Goal: Transaction & Acquisition: Purchase product/service

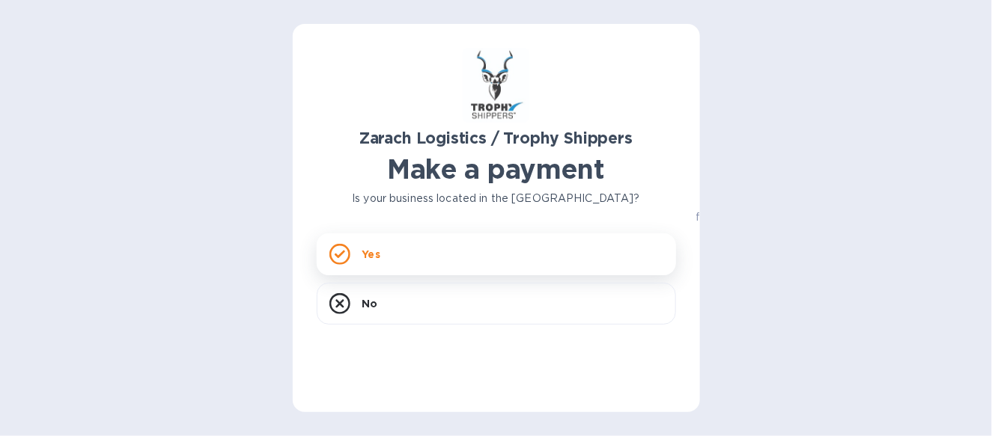
click at [433, 260] on div "Yes" at bounding box center [496, 254] width 359 height 42
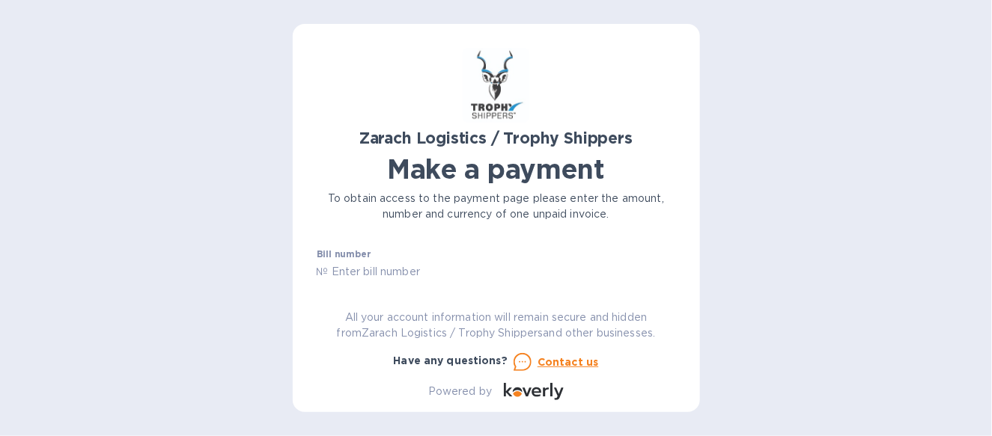
click at [414, 275] on input "text" at bounding box center [502, 272] width 347 height 22
type input "B00170448"
click at [671, 283] on div "Zarach Logistics / Trophy Shippers Make a payment To obtain access to the payme…" at bounding box center [496, 224] width 359 height 352
click at [671, 281] on div "Zarach Logistics / Trophy Shippers Make a payment To obtain access to the payme…" at bounding box center [496, 224] width 359 height 352
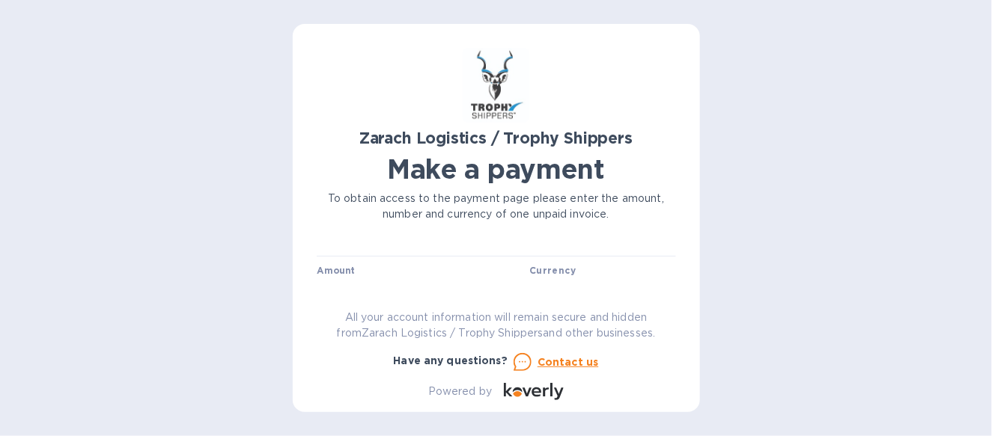
click at [324, 269] on label "Amount" at bounding box center [336, 270] width 38 height 9
click at [391, 269] on input "text" at bounding box center [423, 262] width 201 height 22
type input "5,775.01"
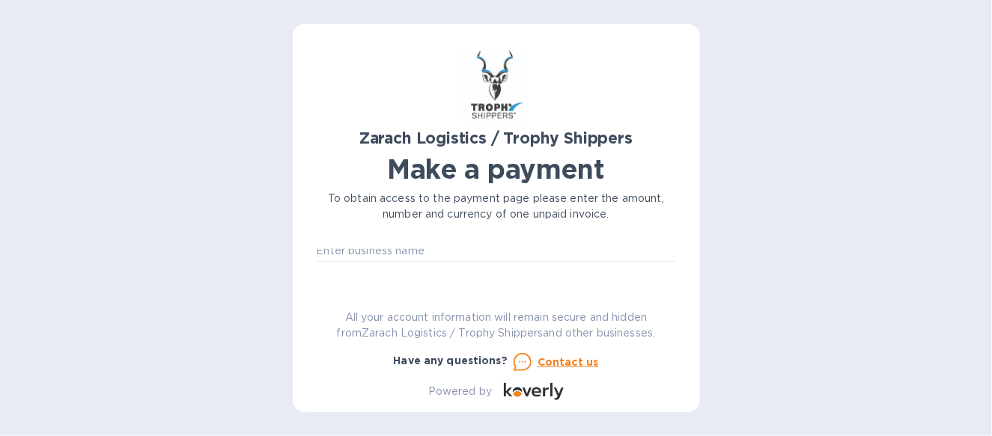
click at [397, 262] on div at bounding box center [496, 263] width 359 height 3
click at [385, 254] on input "text" at bounding box center [496, 250] width 359 height 22
type input "Select Europe Inc"
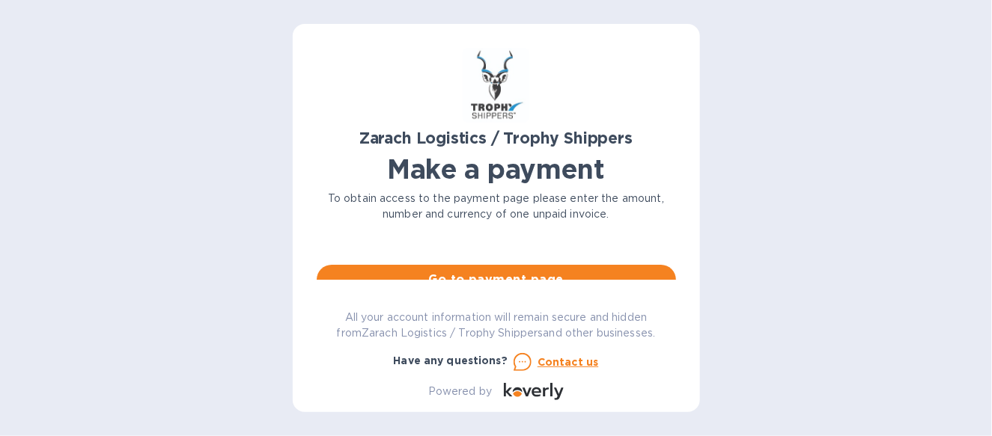
scroll to position [135, 0]
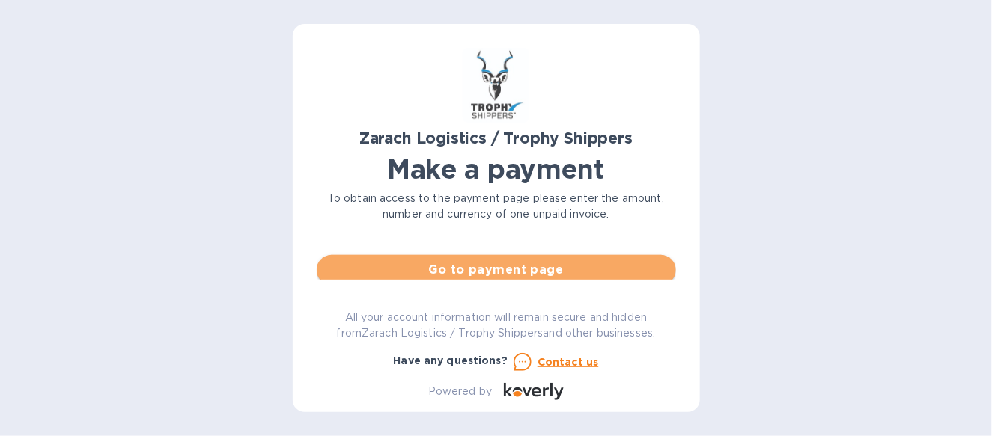
click at [506, 265] on span "Go to payment page" at bounding box center [496, 270] width 335 height 18
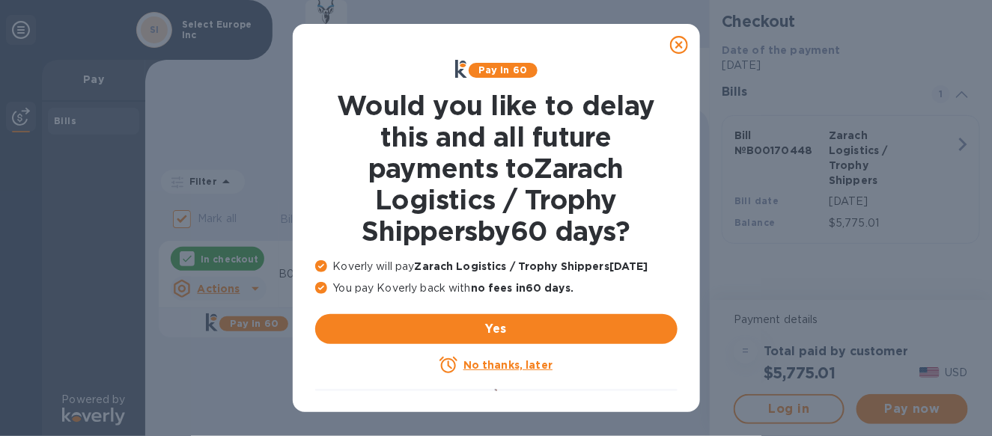
click at [479, 364] on u "No thanks, later" at bounding box center [507, 365] width 89 height 12
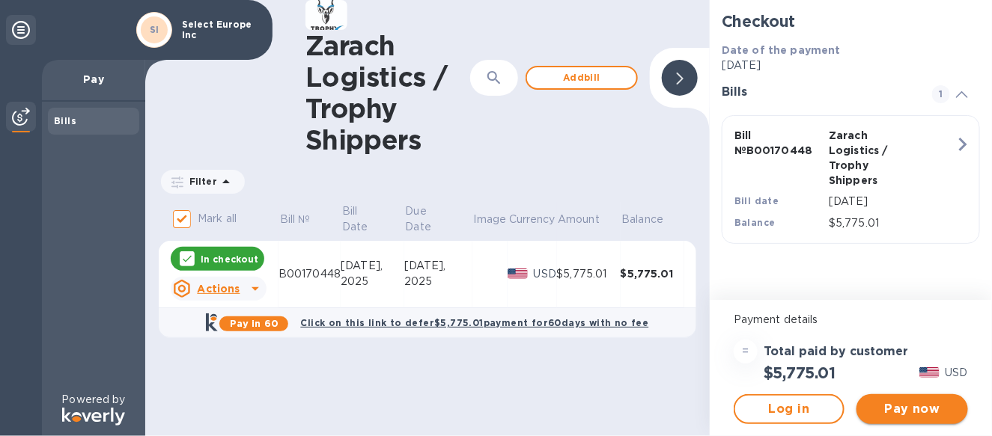
click at [916, 408] on span "Pay now" at bounding box center [911, 409] width 87 height 18
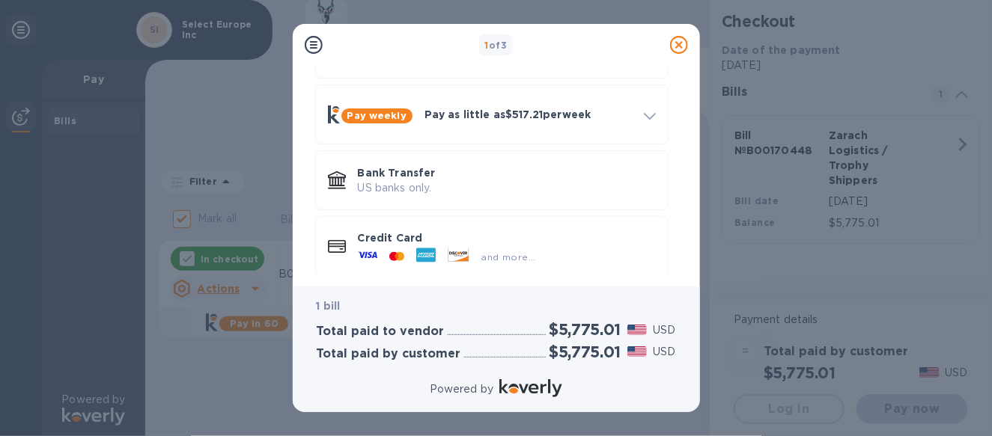
scroll to position [134, 0]
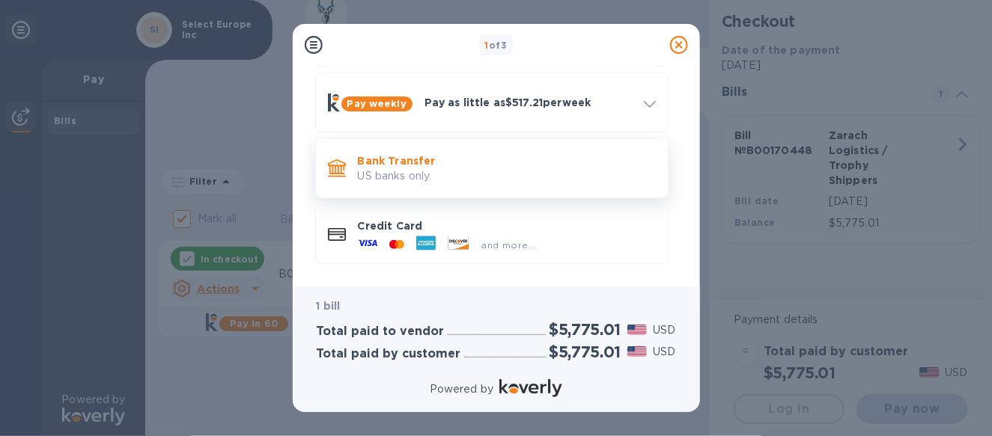
click at [448, 168] on p "US banks only." at bounding box center [507, 176] width 298 height 16
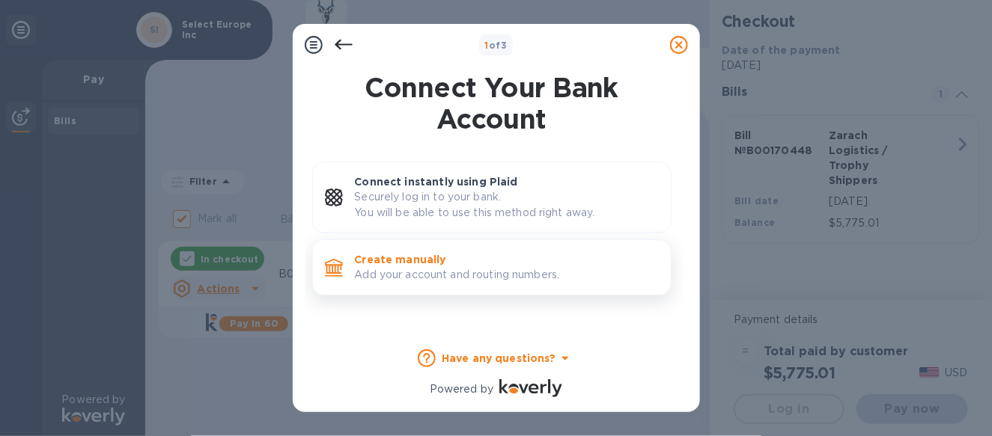
click at [412, 267] on p "Add your account and routing numbers." at bounding box center [507, 275] width 304 height 16
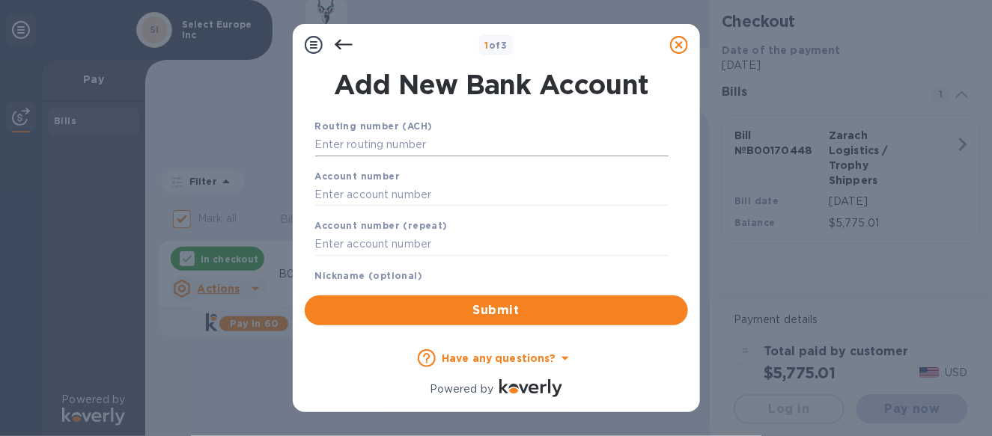
click at [391, 144] on input "text" at bounding box center [491, 145] width 353 height 22
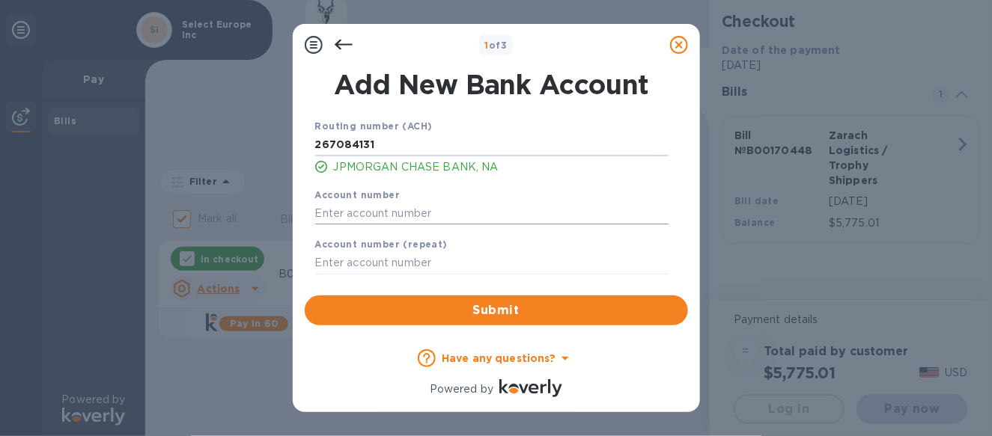
type input "267084131"
click at [361, 206] on input "text" at bounding box center [491, 213] width 353 height 22
type input "629551891"
click at [351, 271] on input "text" at bounding box center [491, 263] width 353 height 22
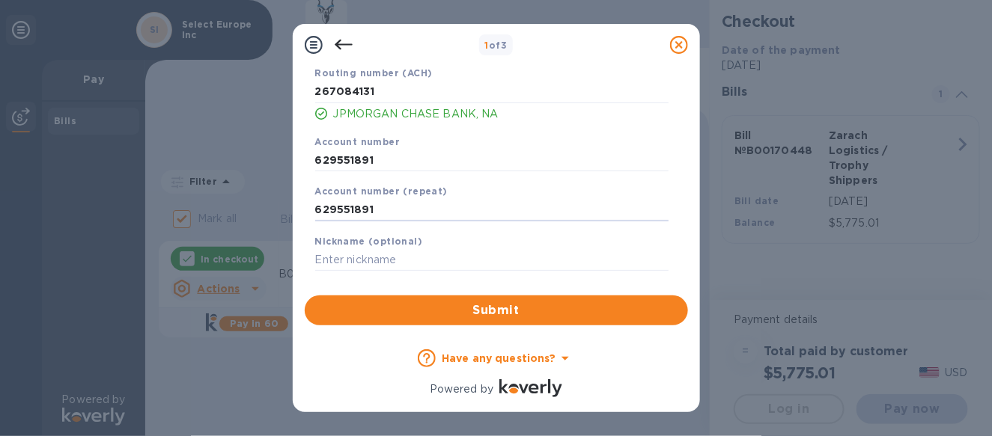
scroll to position [56, 0]
type input "629551891"
click at [399, 250] on input "text" at bounding box center [491, 258] width 353 height 22
click at [485, 306] on span "Submit" at bounding box center [496, 311] width 359 height 18
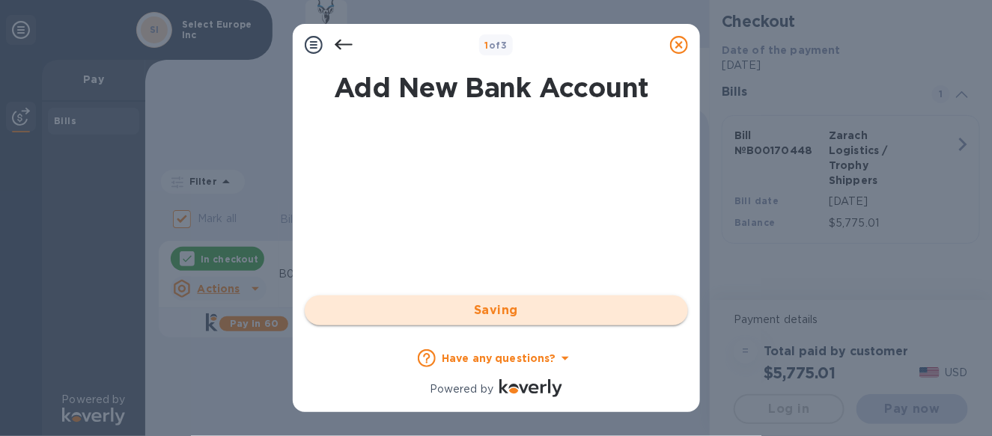
scroll to position [0, 0]
